Goal: Task Accomplishment & Management: Complete application form

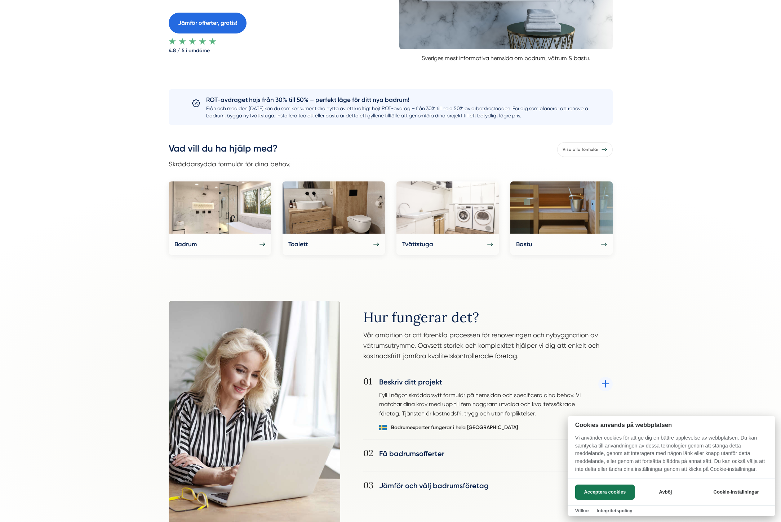
scroll to position [252, 0]
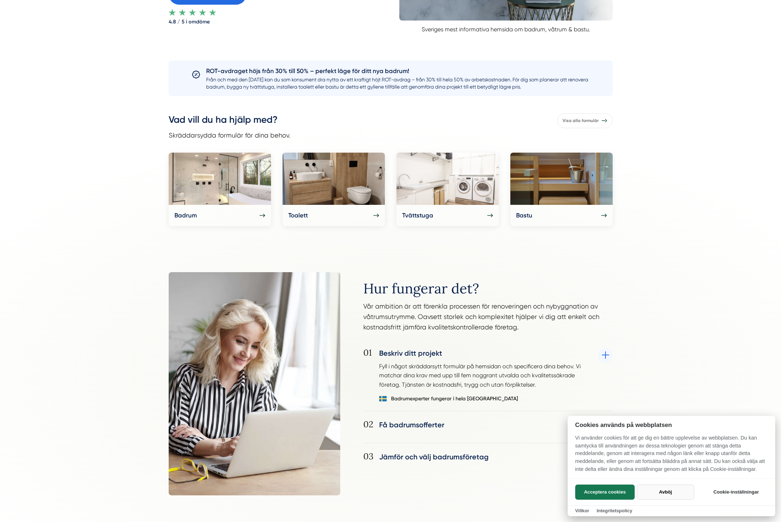
click at [656, 493] on button "Avböj" at bounding box center [665, 492] width 57 height 15
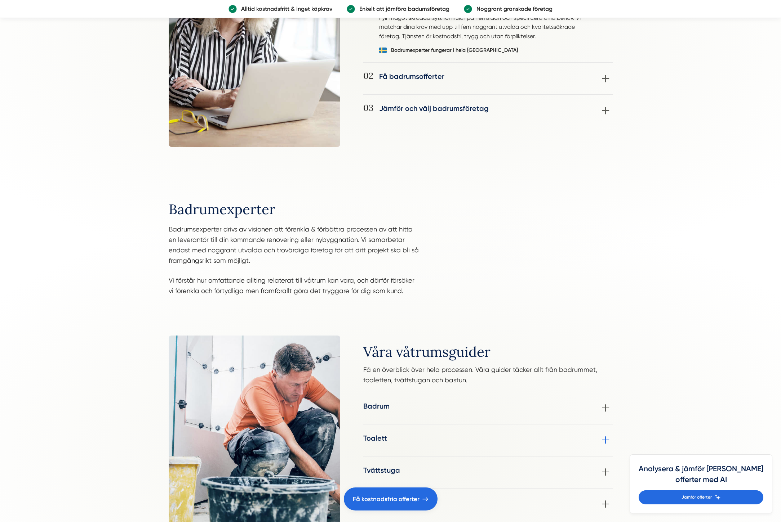
scroll to position [602, 0]
drag, startPoint x: 435, startPoint y: 340, endPoint x: 529, endPoint y: 382, distance: 103.1
click at [529, 382] on div "Våra våtrumsguider Få en överblick över hela processen. Våra guider täcker allt…" at bounding box center [390, 433] width 781 height 255
click at [529, 382] on p "Få en överblick över hela processen. Våra guider täcker allt från badrummet, to…" at bounding box center [487, 376] width 249 height 25
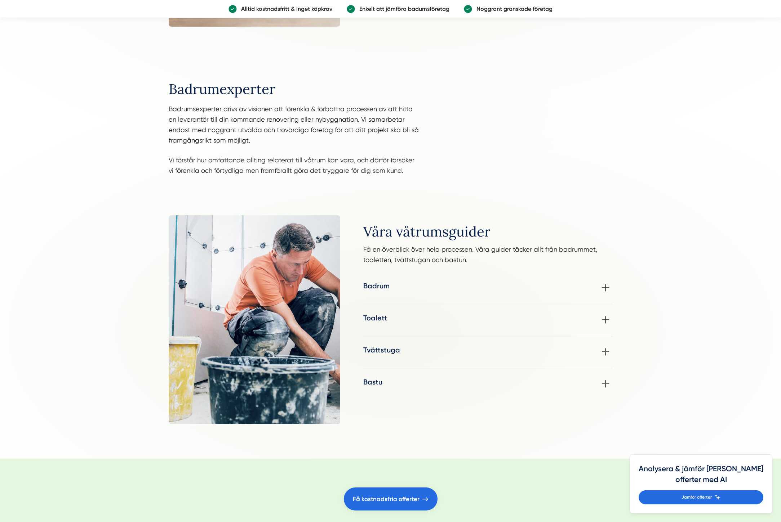
scroll to position [818, 0]
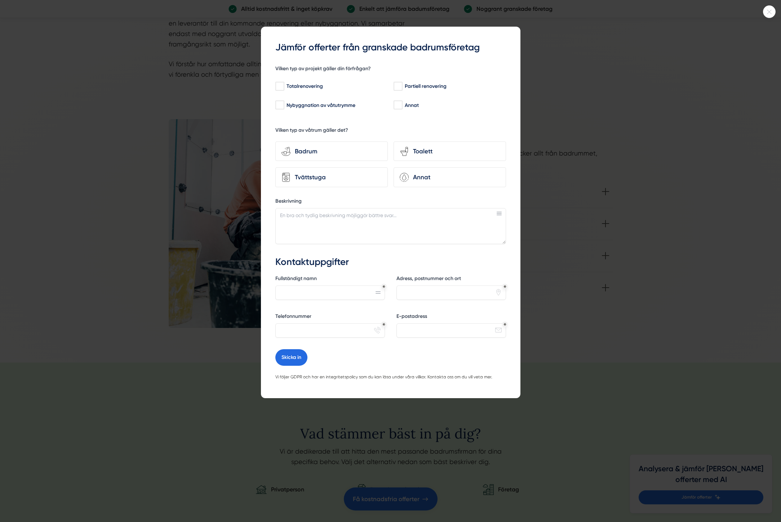
click at [771, 13] on icon at bounding box center [769, 12] width 12 height 4
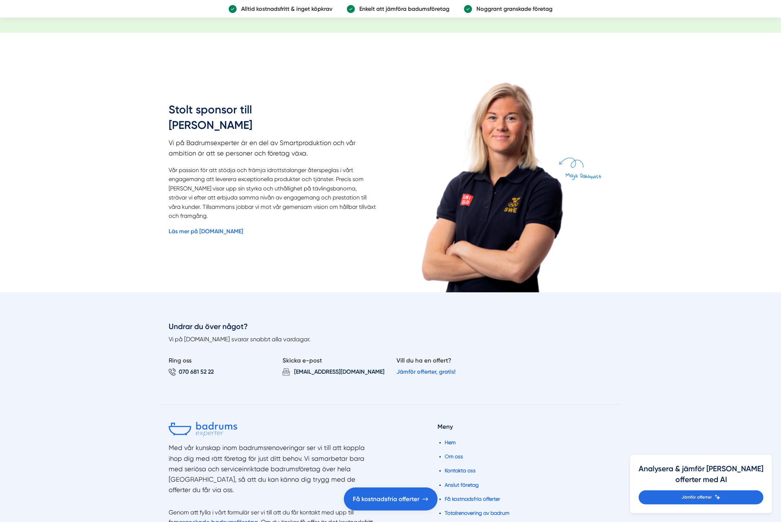
scroll to position [1354, 0]
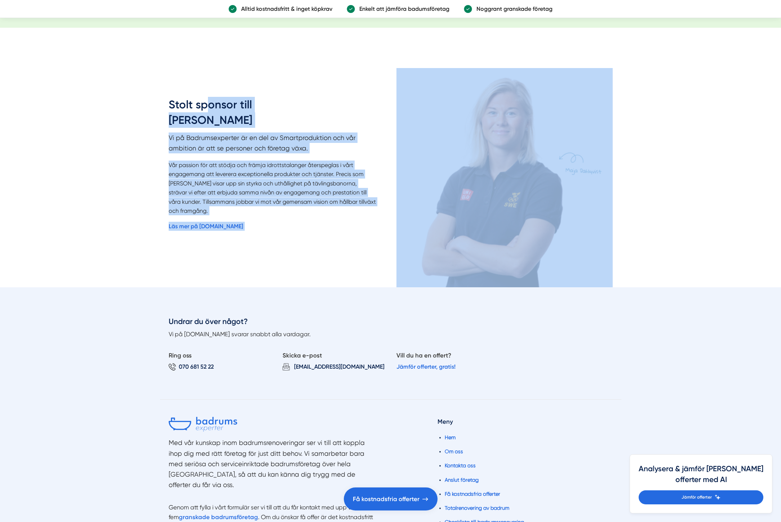
drag, startPoint x: 302, startPoint y: 233, endPoint x: 343, endPoint y: 279, distance: 62.0
click at [329, 260] on div "Stolt sponsor till [PERSON_NAME] Vi på Badrumsexperter är en del av Smartproduk…" at bounding box center [277, 176] width 216 height 216
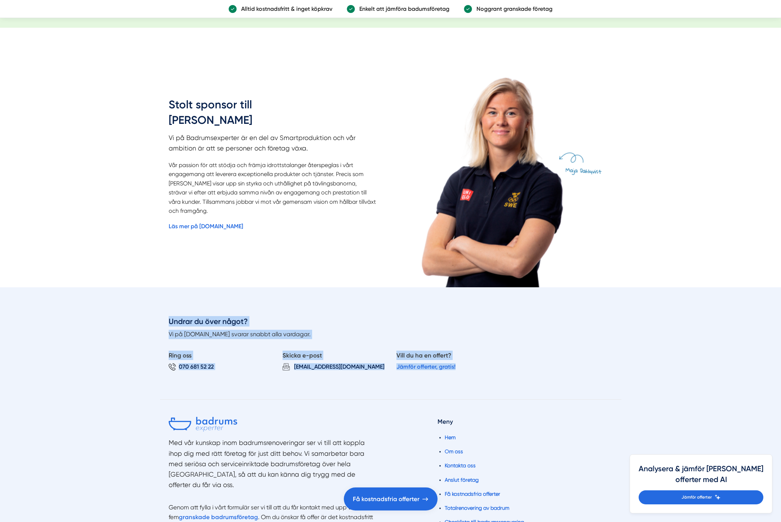
drag, startPoint x: 529, startPoint y: 380, endPoint x: 549, endPoint y: 387, distance: 20.5
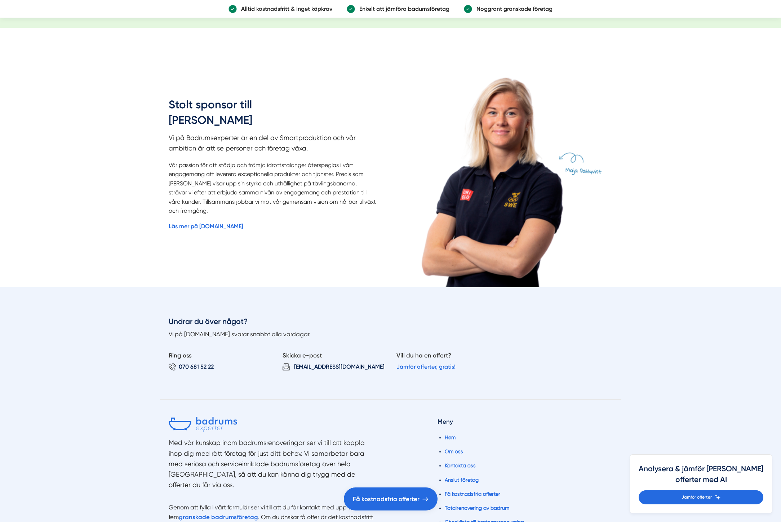
click at [549, 387] on div "Undrar du över något? Vi på [DOMAIN_NAME] svarar snabbt alla vardagar. Ring oss…" at bounding box center [390, 357] width 461 height 83
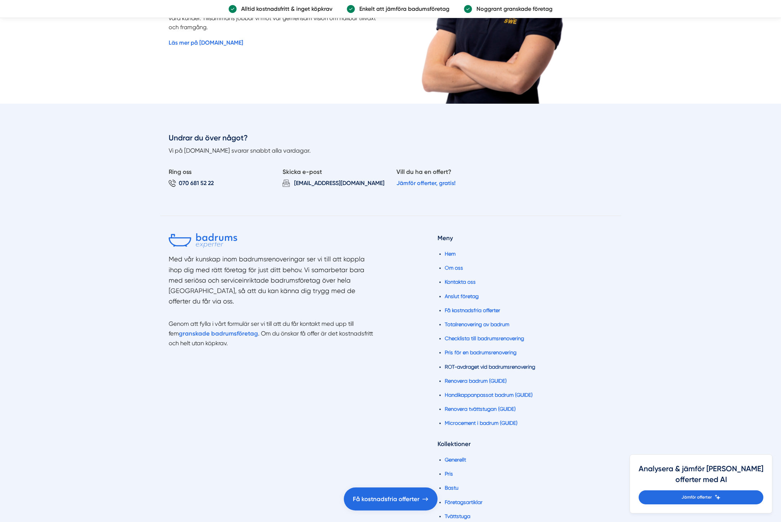
scroll to position [1539, 0]
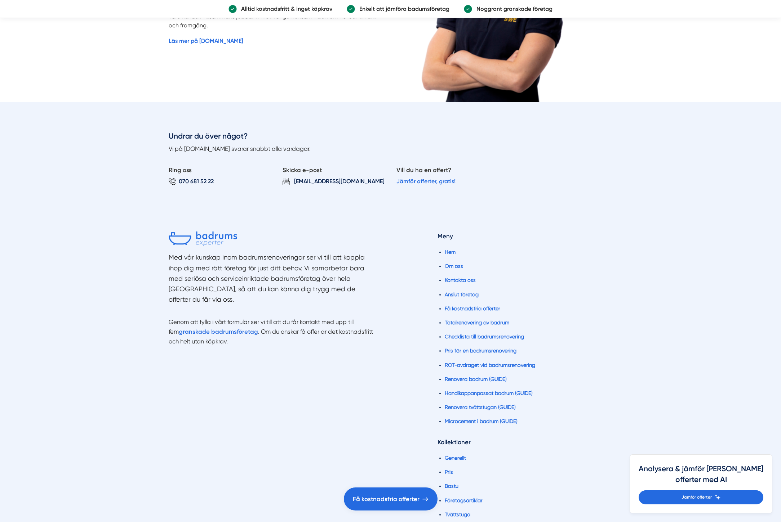
drag, startPoint x: 281, startPoint y: 282, endPoint x: 253, endPoint y: 260, distance: 36.2
click at [244, 249] on div "Med vår kunskap inom badrumsrenoveringar ser vi till att koppla ihop dig med rä…" at bounding box center [295, 403] width 252 height 342
click at [355, 387] on div "Med vår kunskap inom badrumsrenoveringar ser vi till att koppla ihop dig med rä…" at bounding box center [295, 403] width 252 height 342
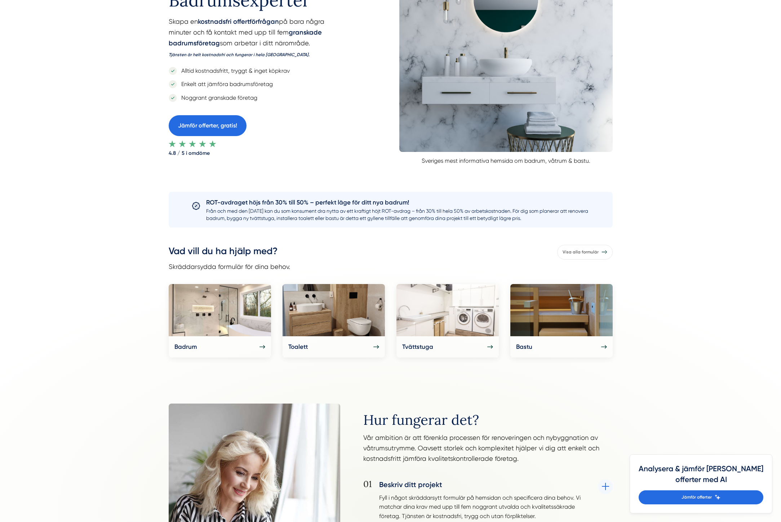
scroll to position [0, 0]
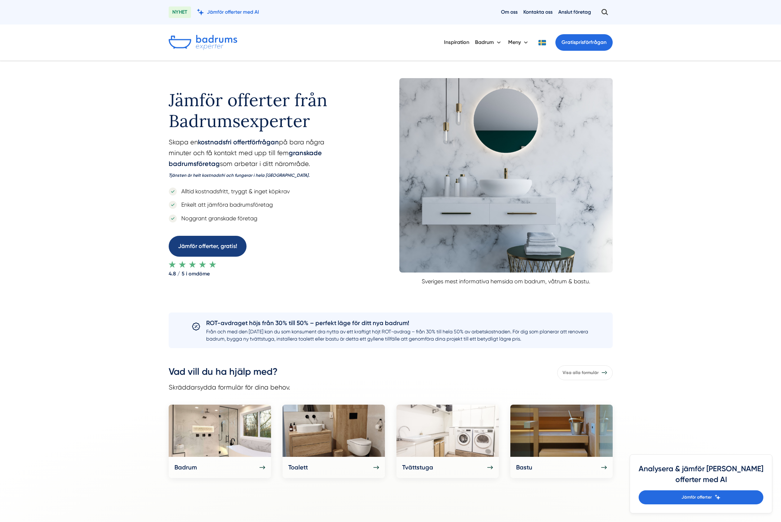
click at [232, 244] on link "Jämför offerter, gratis!" at bounding box center [208, 246] width 78 height 21
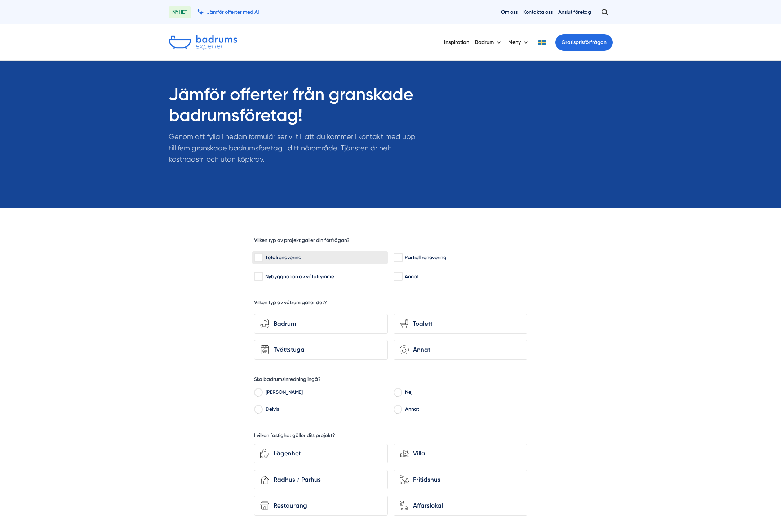
click at [283, 253] on label "Totalrenovering" at bounding box center [319, 257] width 135 height 13
click at [262, 254] on input "Totalrenovering" at bounding box center [258, 257] width 8 height 7
checkbox input "true"
click at [303, 323] on div "Badrum" at bounding box center [325, 324] width 112 height 10
click at [0, 0] on input "bathroom-tub-towel Badrum" at bounding box center [0, 0] width 0 height 0
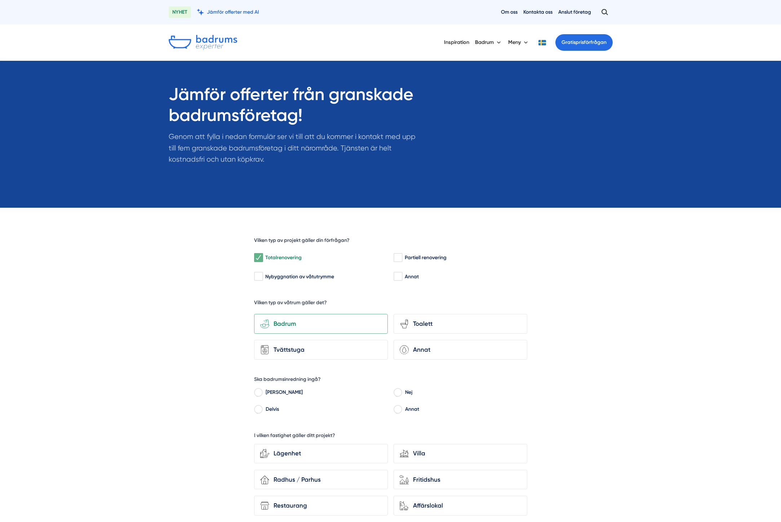
click at [271, 391] on label "Ja" at bounding box center [325, 393] width 126 height 11
click at [262, 391] on input "Ja" at bounding box center [258, 394] width 8 height 6
radio input "true"
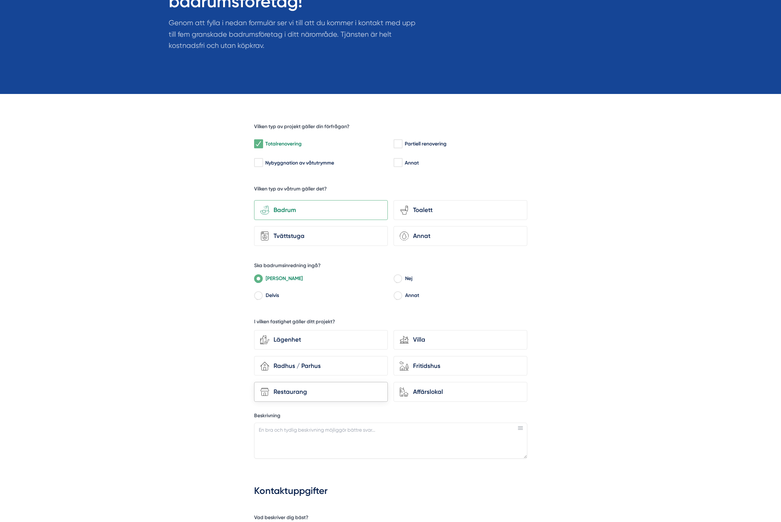
scroll to position [120, 0]
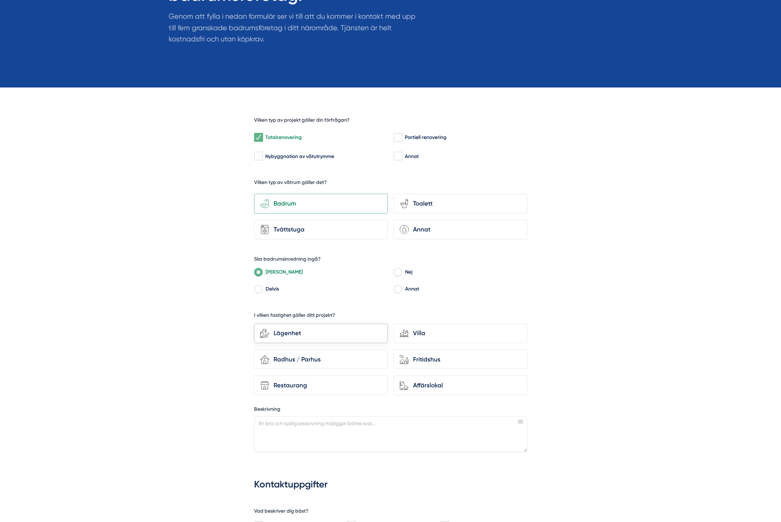
click at [326, 330] on div "Lägenhet" at bounding box center [325, 334] width 112 height 10
click at [0, 0] on input "Lägenhet" at bounding box center [0, 0] width 0 height 0
click at [321, 427] on textarea "Beskrivning" at bounding box center [390, 435] width 273 height 36
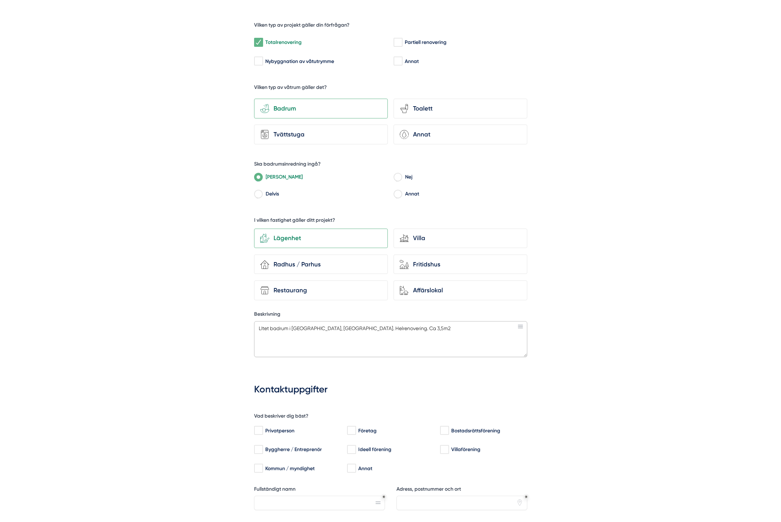
scroll to position [216, 0]
type textarea "LItet badrum i Årsta, Stockholm. Helrenovering. Ca 3,5m2"
click at [269, 427] on div "Privatperson" at bounding box center [296, 430] width 85 height 7
click at [262, 427] on input "Privatperson" at bounding box center [258, 430] width 8 height 7
checkbox input "true"
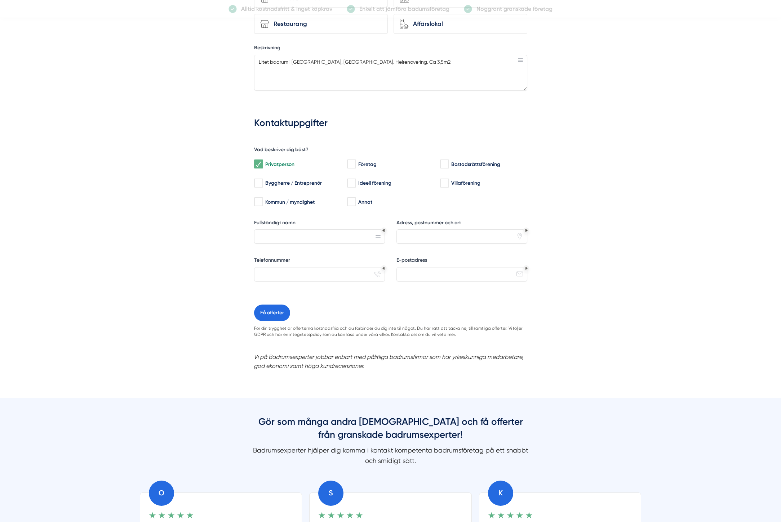
scroll to position [498, 0]
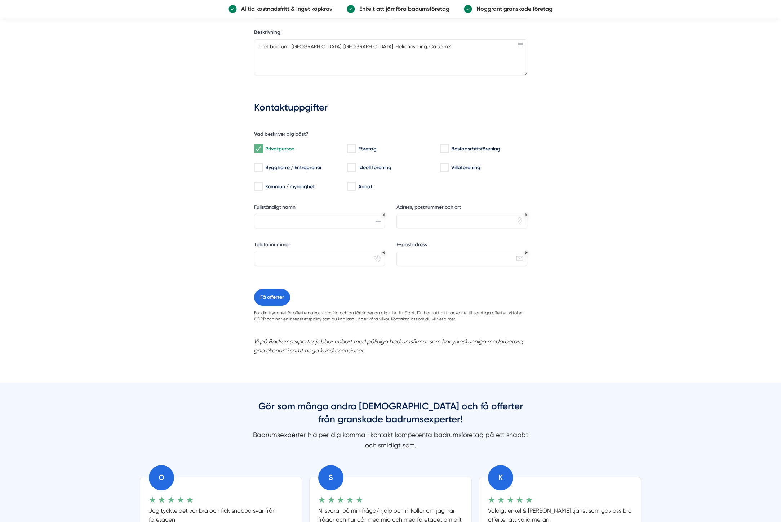
drag, startPoint x: 379, startPoint y: 304, endPoint x: 391, endPoint y: 357, distance: 53.9
click at [391, 357] on div "fcb3d178-f12f-4cbe-aa20-cf2eb28af6a9 Vilken typ av projekt gäller din förfrågan…" at bounding box center [391, 46] width 274 height 626
click at [391, 357] on div "Vi på Badrumsexperter jobbar enbart med pålitliga badrumsfirmor som har yrkesku…" at bounding box center [391, 343] width 274 height 34
drag, startPoint x: 391, startPoint y: 347, endPoint x: 225, endPoint y: 338, distance: 166.0
click at [225, 338] on div "fcb3d178-f12f-4cbe-aa20-cf2eb28af6a9 Vilken typ av projekt gäller din förfrågan…" at bounding box center [390, 46] width 353 height 673
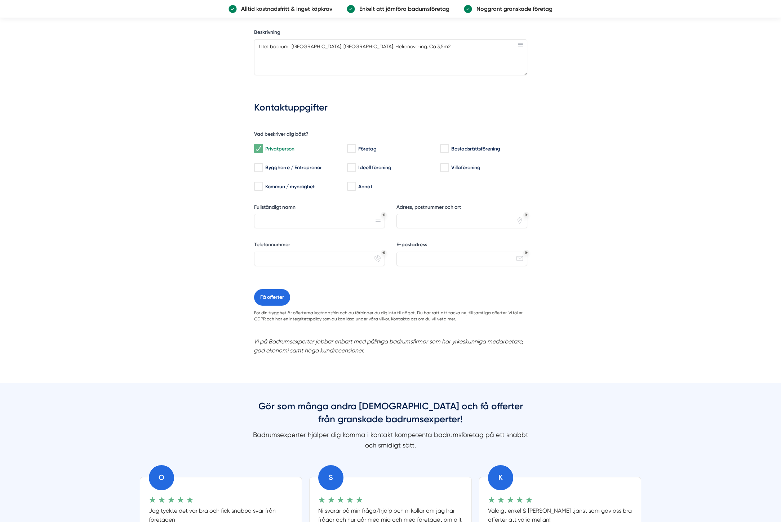
click at [225, 338] on div "fcb3d178-f12f-4cbe-aa20-cf2eb28af6a9 Vilken typ av projekt gäller din förfrågan…" at bounding box center [390, 46] width 353 height 673
drag, startPoint x: 397, startPoint y: 346, endPoint x: 256, endPoint y: 336, distance: 141.6
click at [256, 337] on div "Vi på Badrumsexperter jobbar enbart med pålitliga badrumsfirmor som har yrkesku…" at bounding box center [391, 346] width 274 height 18
click at [253, 337] on div "fcb3d178-f12f-4cbe-aa20-cf2eb28af6a9 Vilken typ av projekt gäller din förfrågan…" at bounding box center [390, 46] width 353 height 673
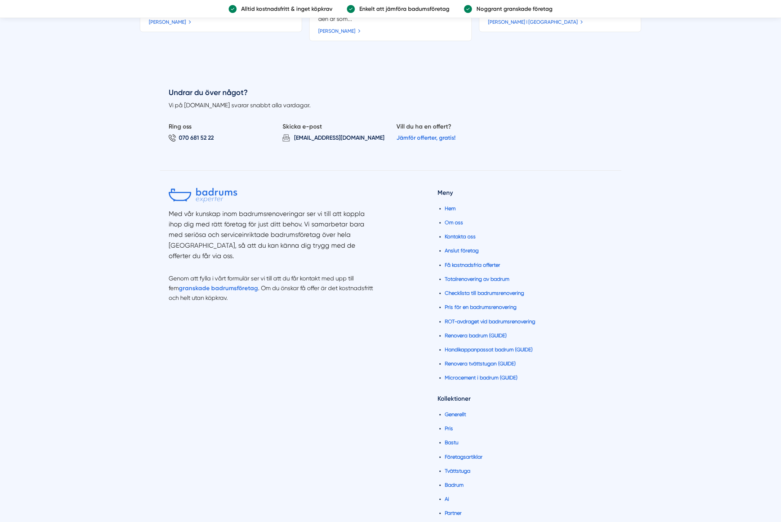
scroll to position [1056, 0]
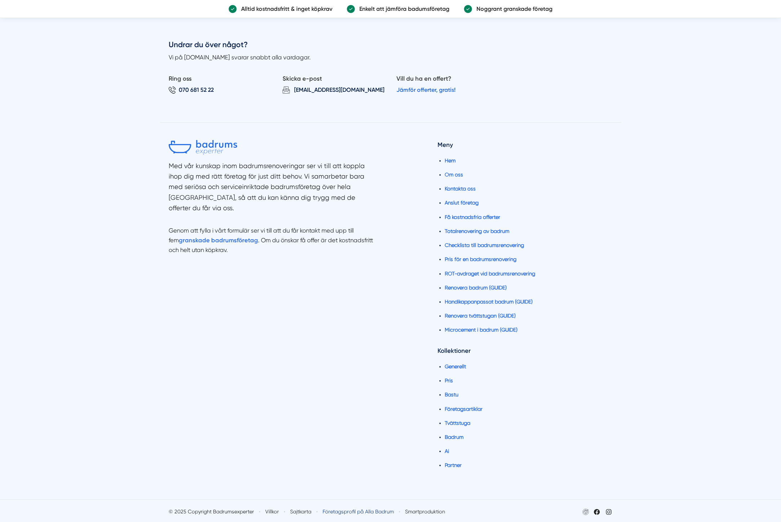
click at [370, 510] on link "Företagsprofil på Alla Badrum" at bounding box center [357, 511] width 71 height 7
